Goal: Task Accomplishment & Management: Use online tool/utility

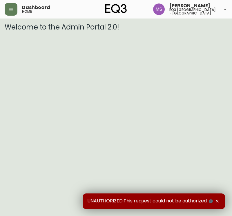
drag, startPoint x: 14, startPoint y: 13, endPoint x: 17, endPoint y: 12, distance: 3.5
click at [15, 12] on button "button" at bounding box center [11, 9] width 13 height 13
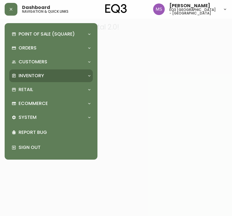
click at [40, 77] on p "Inventory" at bounding box center [31, 76] width 25 height 6
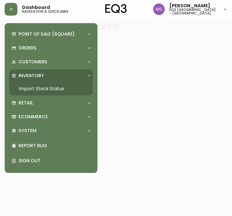
click at [45, 88] on link "Import Stock Status" at bounding box center [50, 88] width 83 height 13
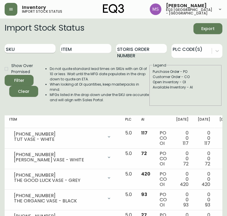
click at [36, 46] on input "SKU" at bounding box center [30, 48] width 51 height 9
paste input "3020-487-28"
type input "3020-487-28"
click at [5, 75] on button "Filter" at bounding box center [19, 80] width 29 height 11
